Goal: Check status: Check status

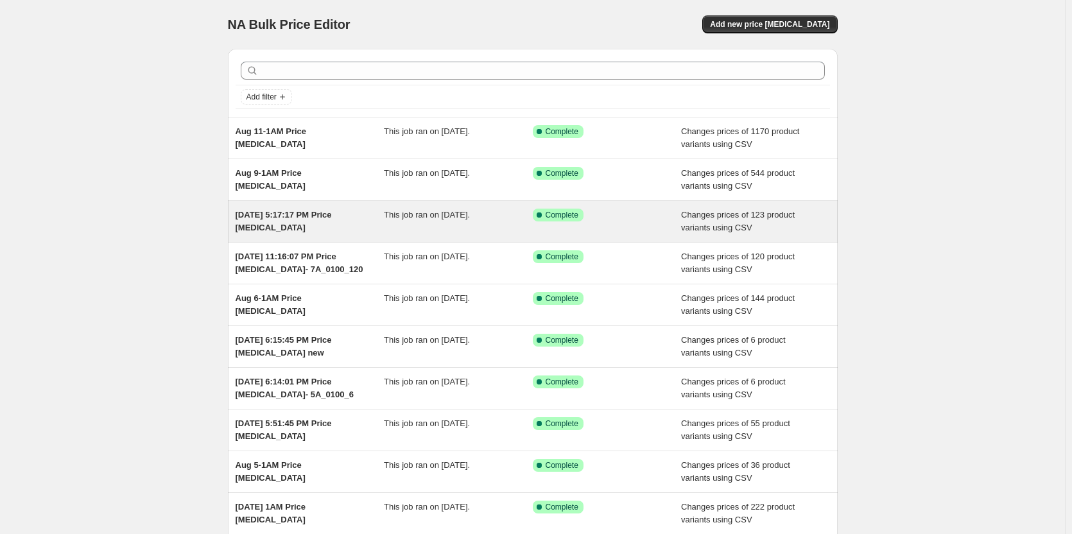
click at [303, 215] on span "[DATE] 5:17:17 PM Price [MEDICAL_DATA]" at bounding box center [284, 221] width 96 height 22
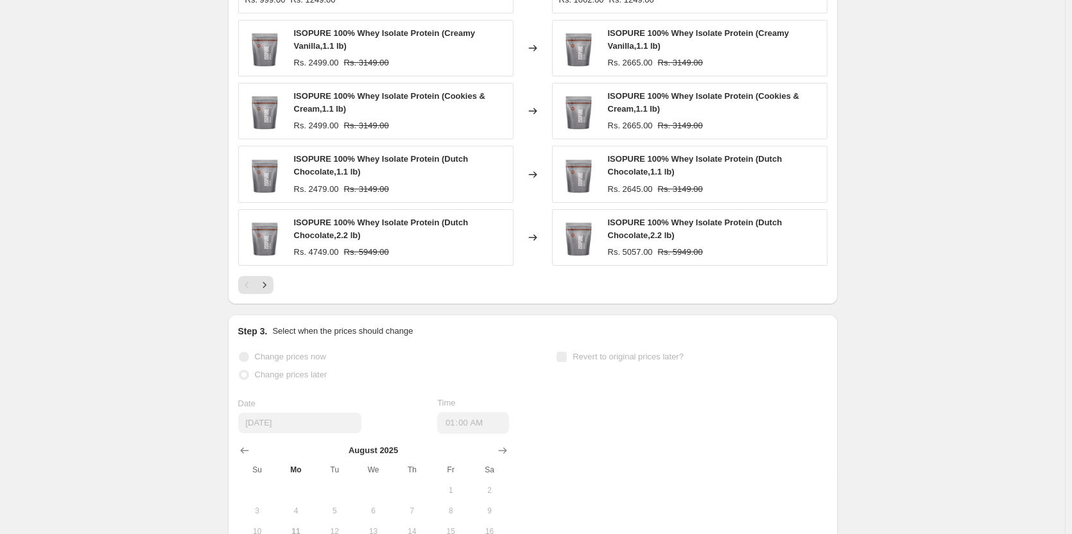
scroll to position [642, 0]
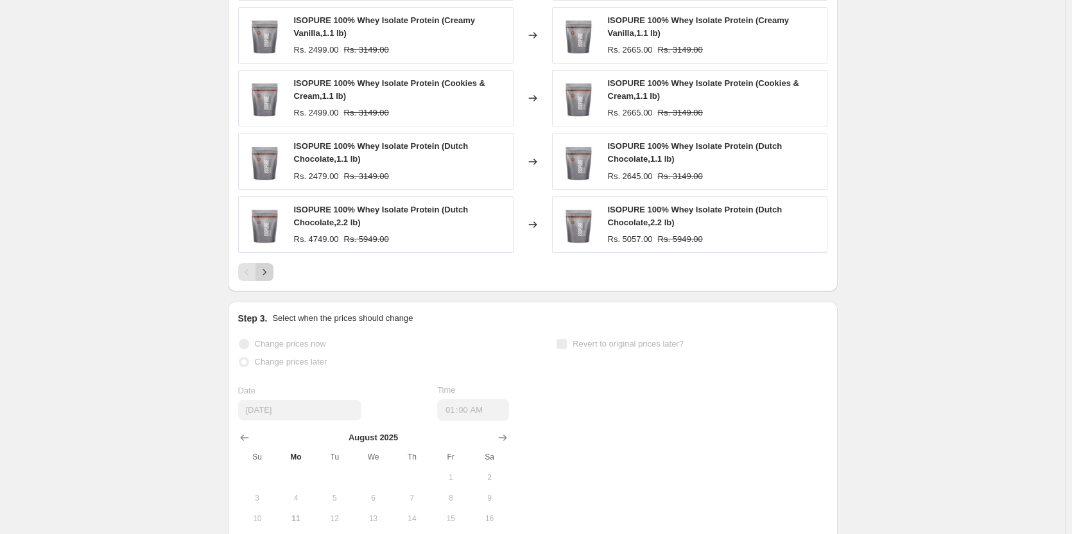
click at [264, 274] on icon "Next" at bounding box center [264, 272] width 13 height 13
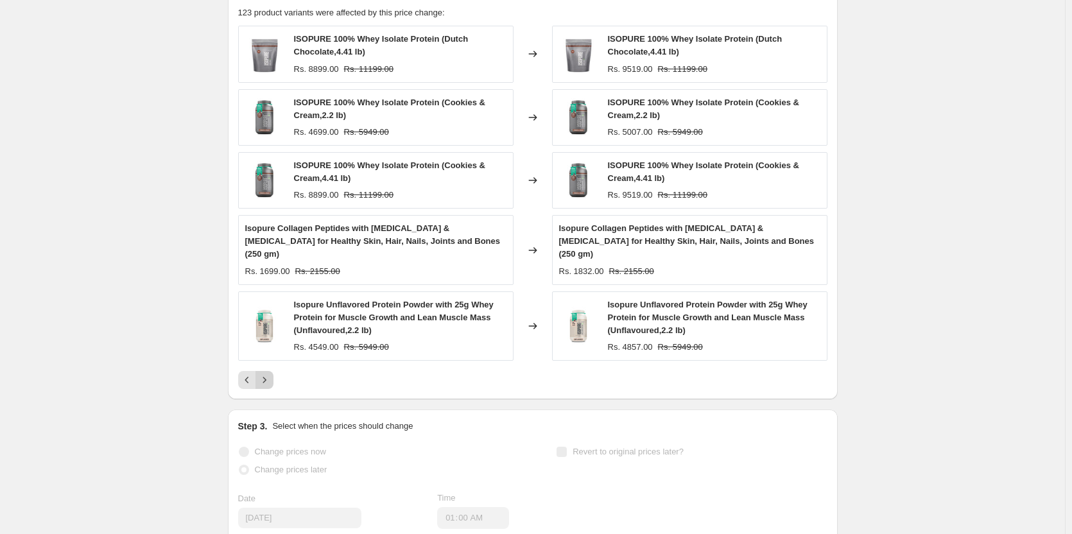
scroll to position [578, 0]
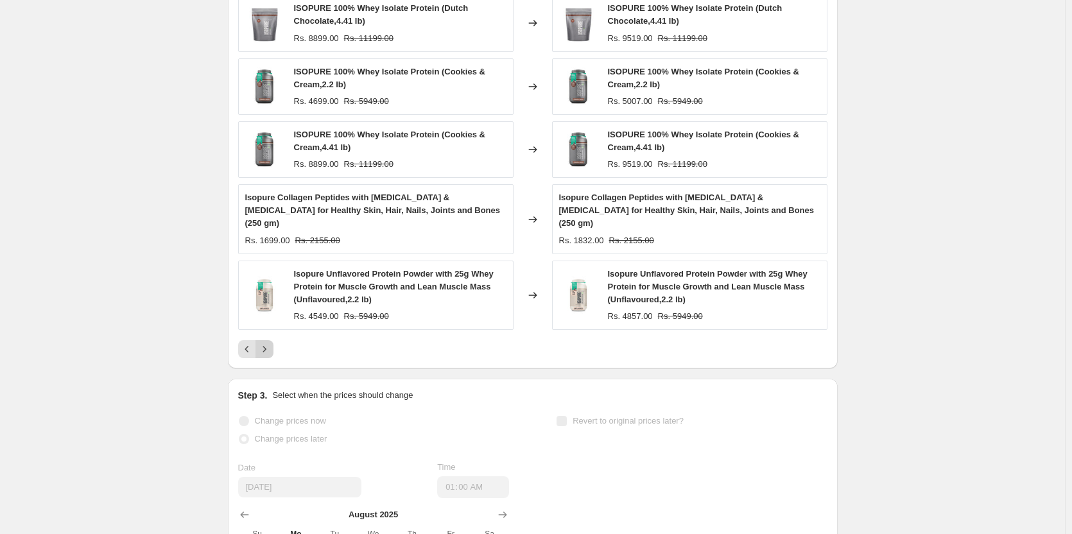
click at [270, 343] on icon "Next" at bounding box center [264, 349] width 13 height 13
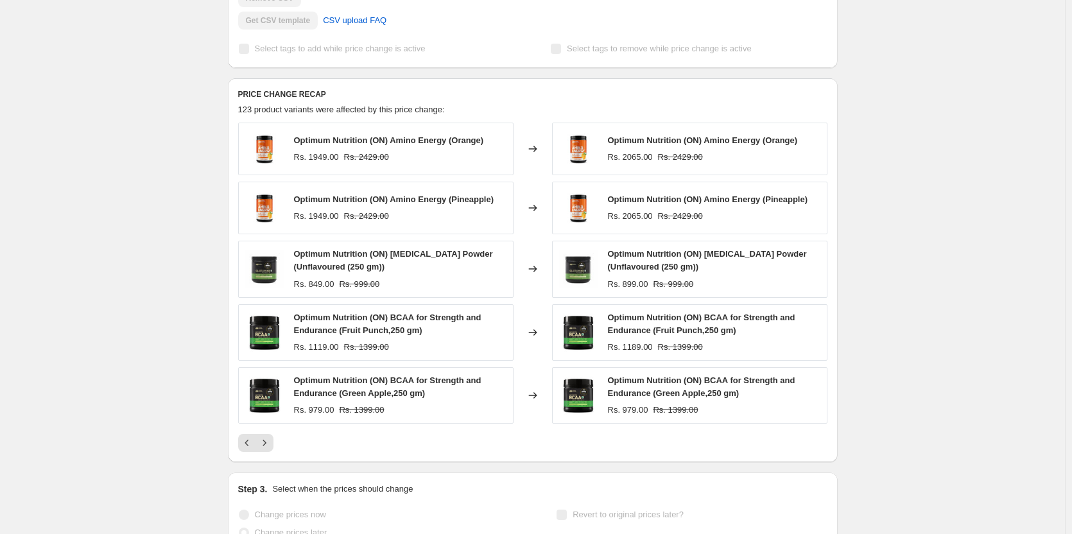
scroll to position [449, 0]
click at [270, 443] on icon "Next" at bounding box center [264, 443] width 13 height 13
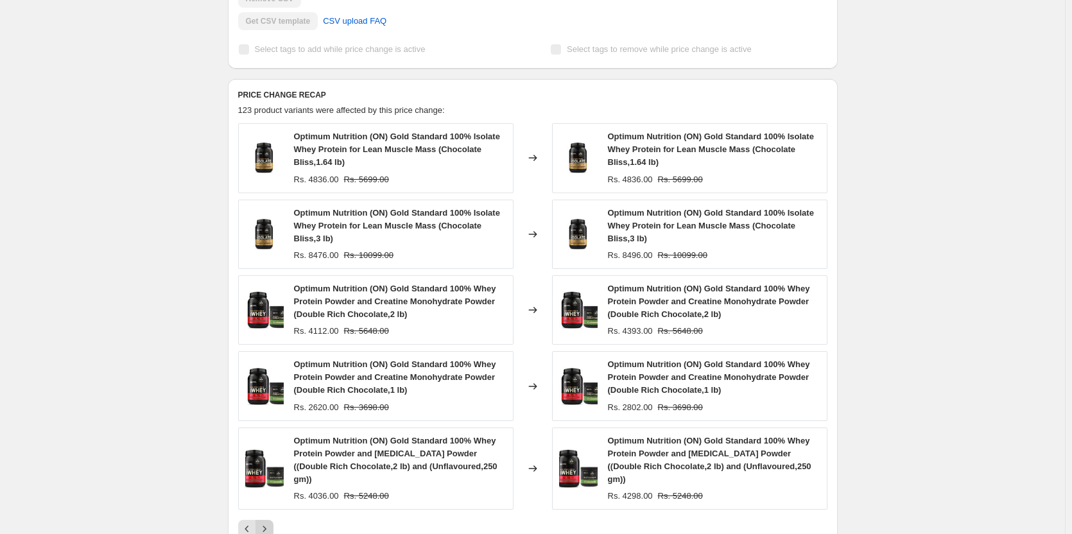
click at [270, 443] on div "Optimum Nutrition (ON) Gold Standard 100% Whey Protein Powder and [MEDICAL_DATA…" at bounding box center [375, 469] width 275 height 82
click at [261, 523] on icon "Next" at bounding box center [264, 529] width 13 height 13
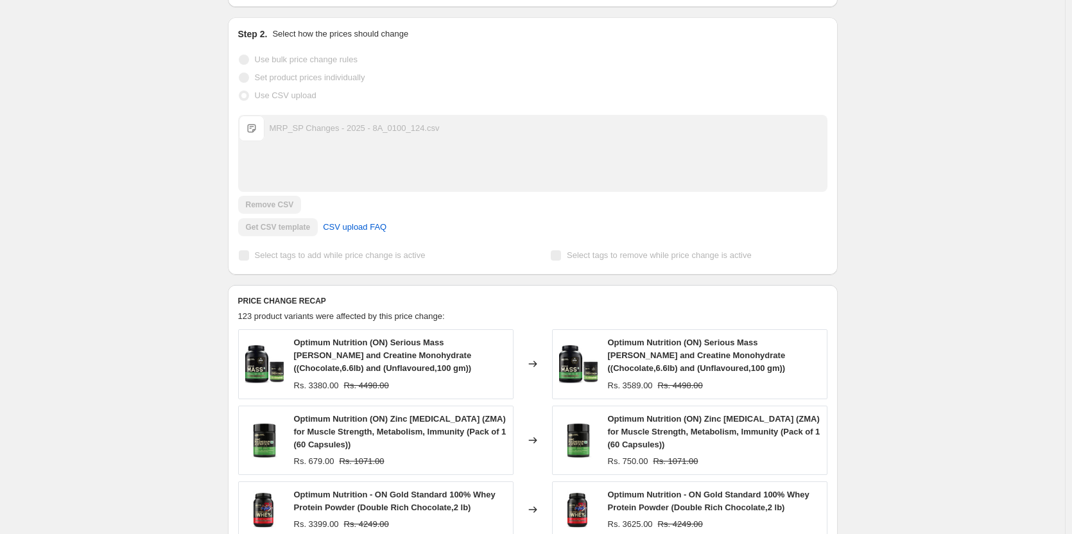
scroll to position [64, 0]
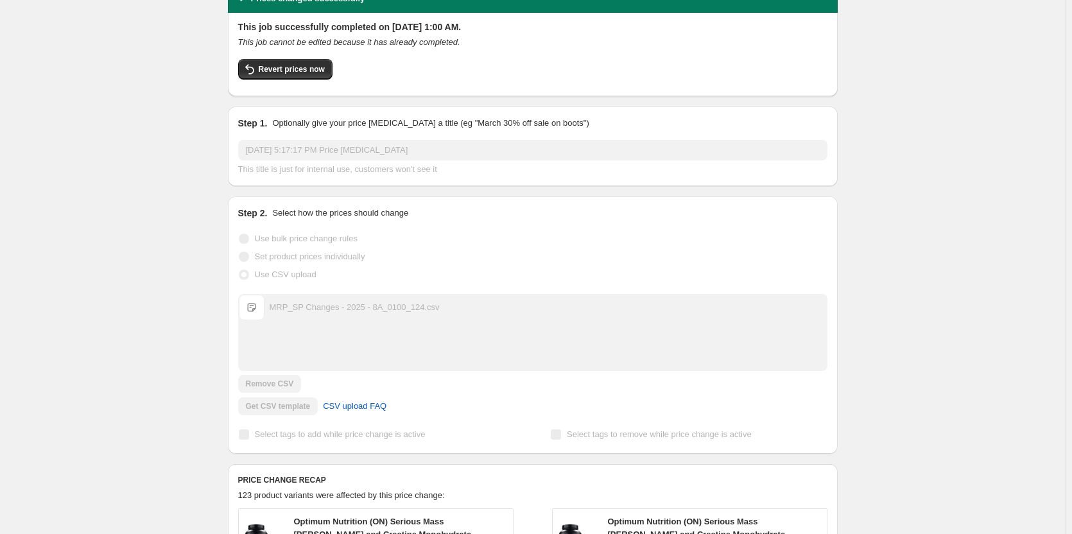
click at [315, 312] on div "MRP_SP Changes - 2025 - 8A_0100_124.csv" at bounding box center [355, 307] width 170 height 13
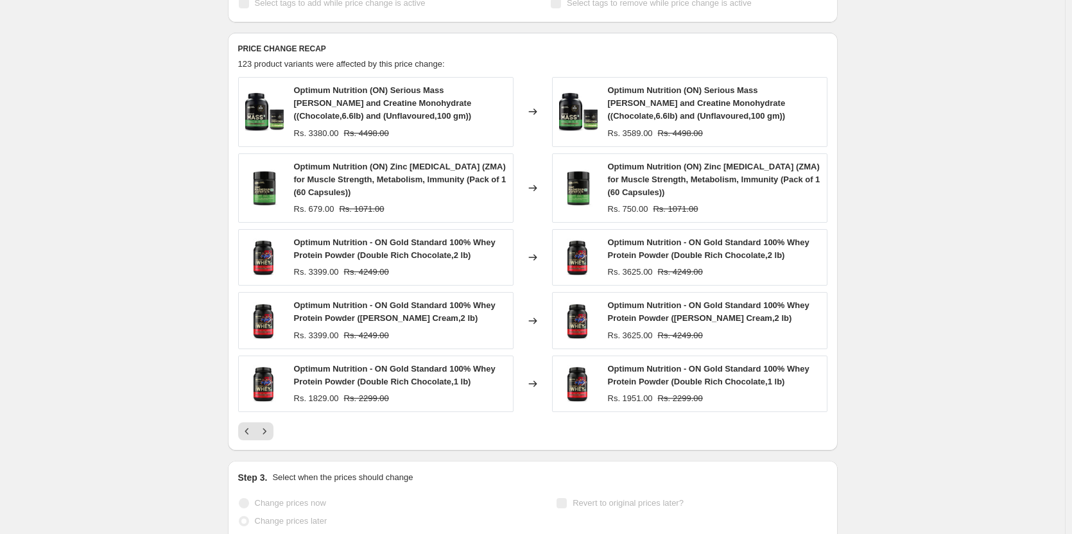
scroll to position [438, 0]
